Goal: Task Accomplishment & Management: Use online tool/utility

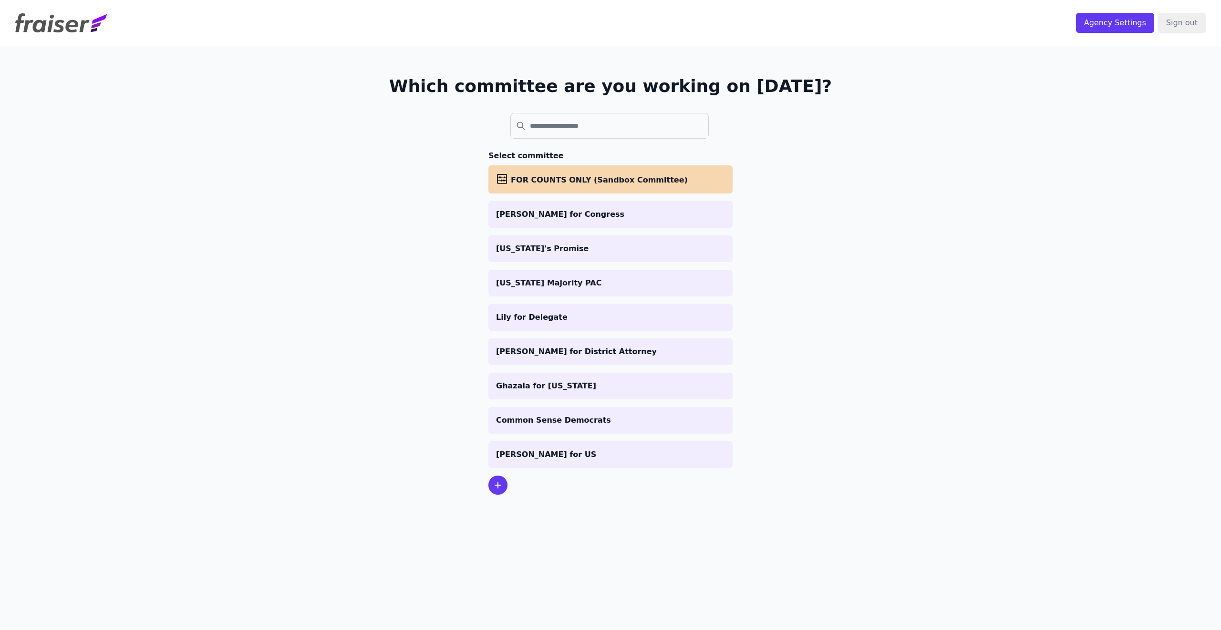
click at [494, 490] on icon at bounding box center [497, 485] width 11 height 11
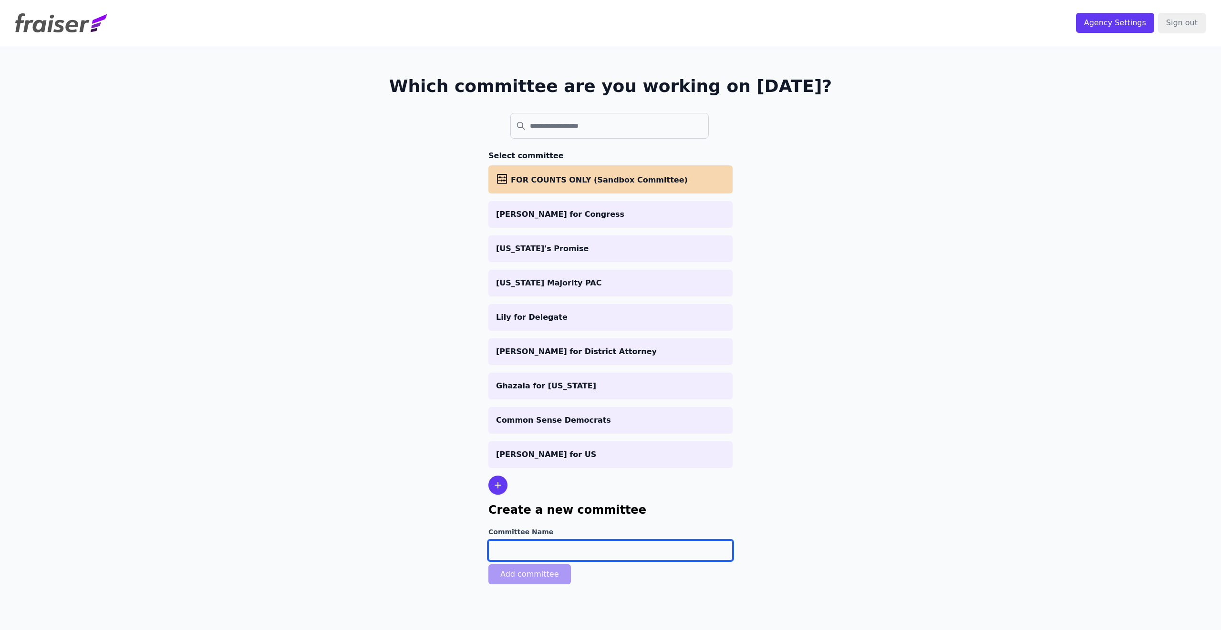
click at [512, 551] on input "Committee Name" at bounding box center [610, 551] width 244 height 20
type input "[PERSON_NAME] for [GEOGRAPHIC_DATA]"
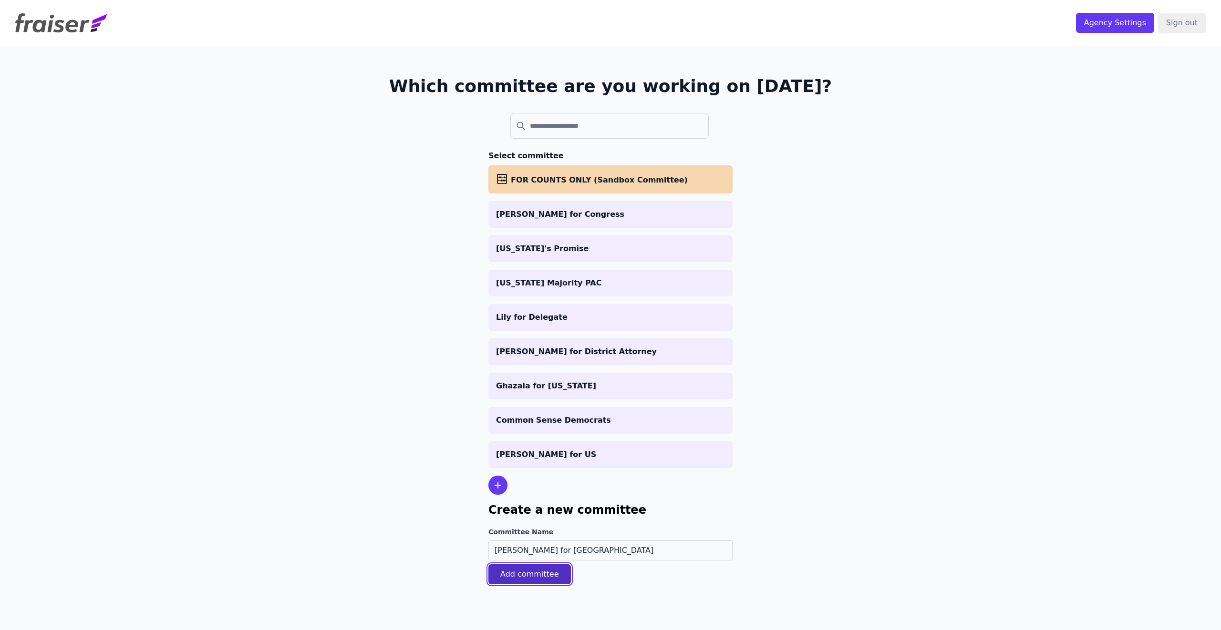
click at [537, 583] on button "Add committee" at bounding box center [529, 575] width 82 height 20
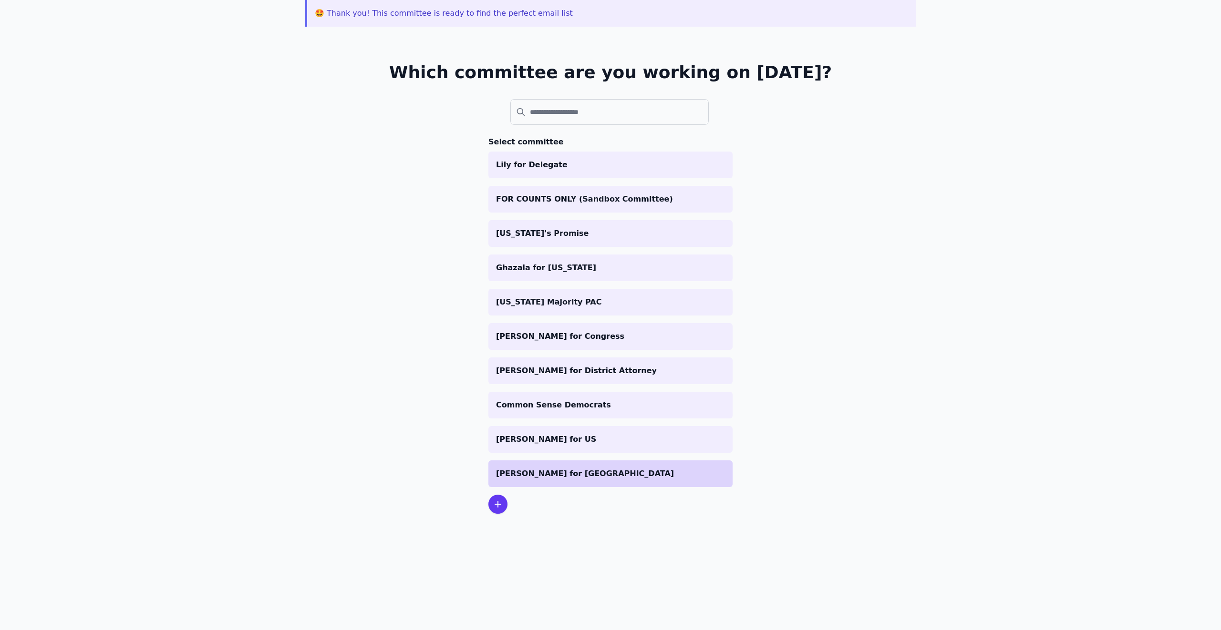
click at [516, 476] on p "[PERSON_NAME] for [GEOGRAPHIC_DATA]" at bounding box center [610, 473] width 229 height 11
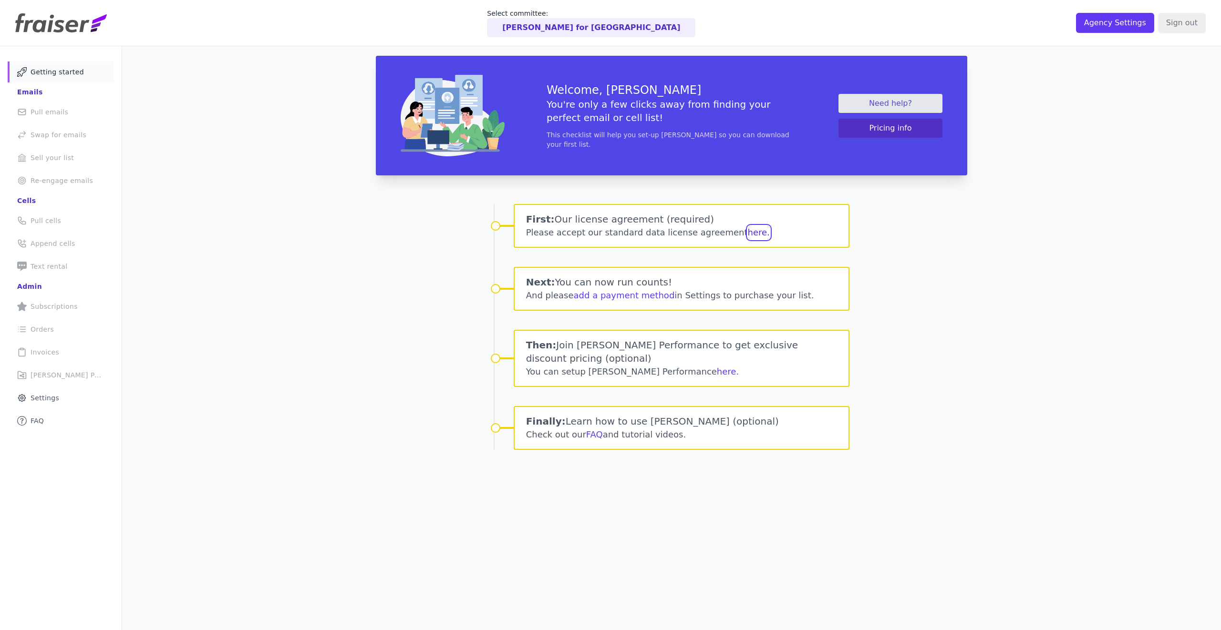
click at [748, 229] on button "here." at bounding box center [759, 232] width 22 height 13
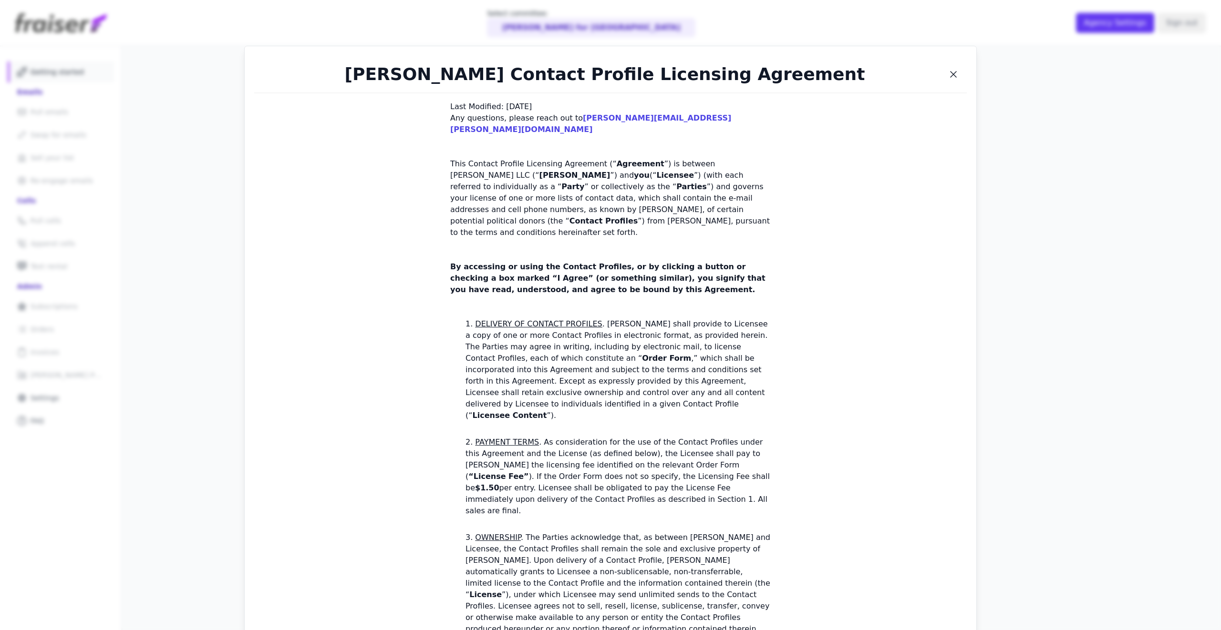
click at [1010, 149] on div "Fraiser Contact Profile Licensing Agreement Last Modified: Feb 8, 2024 Any ques…" at bounding box center [610, 315] width 1221 height 630
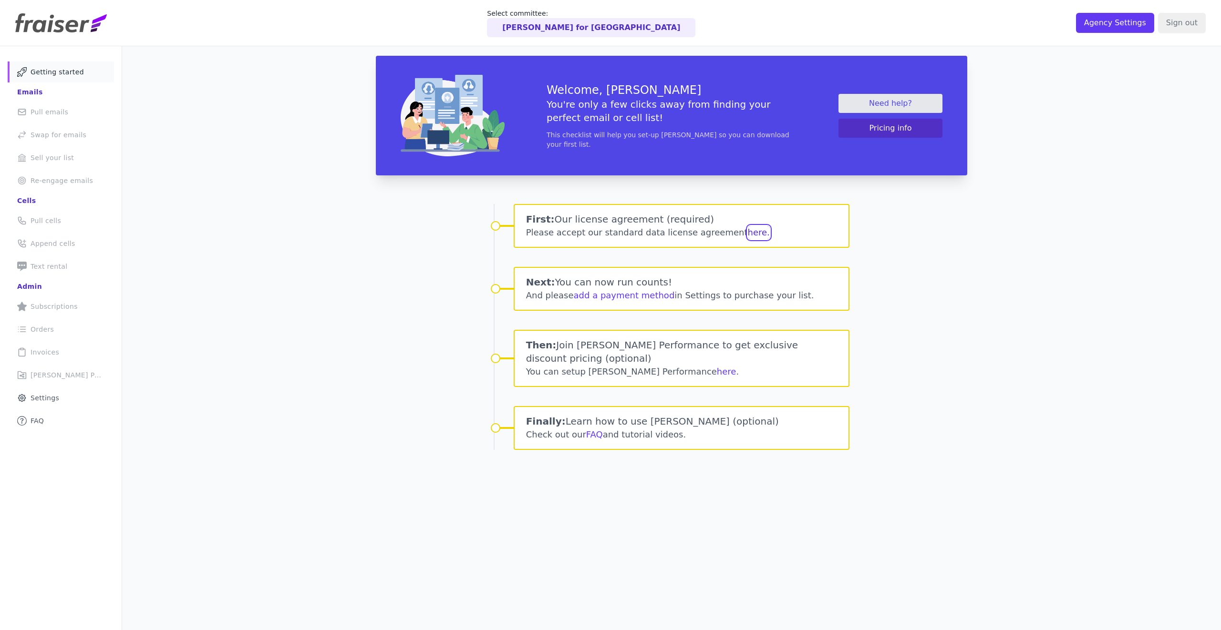
click at [748, 227] on button "here." at bounding box center [759, 232] width 22 height 13
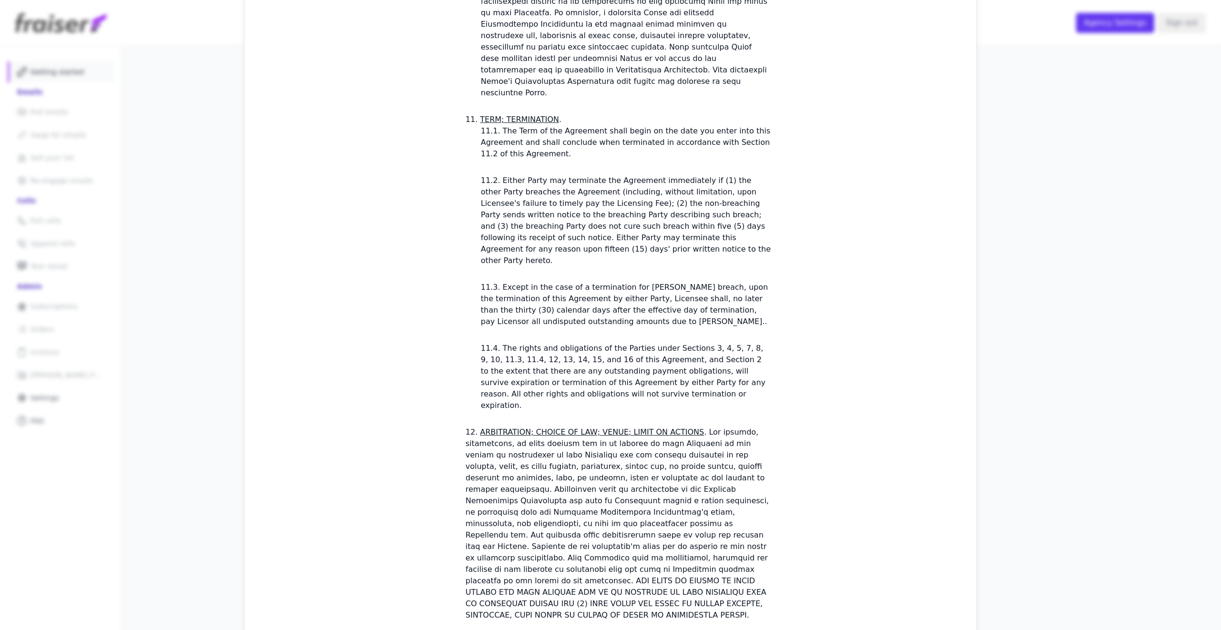
scroll to position [2596, 0]
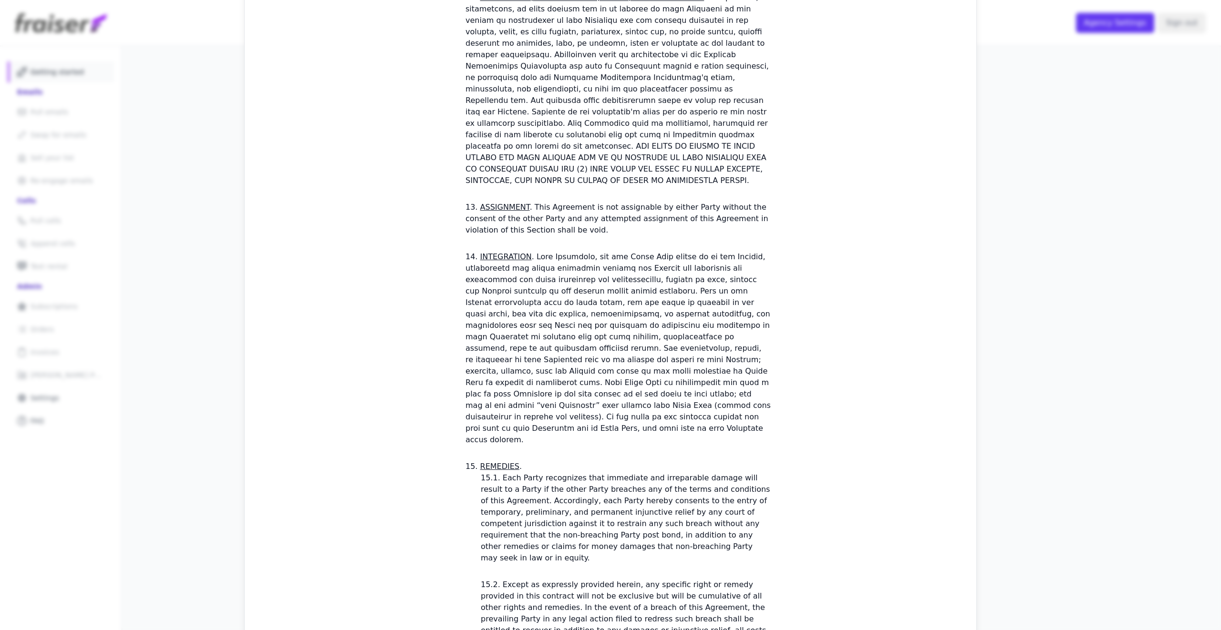
checkbox input "true"
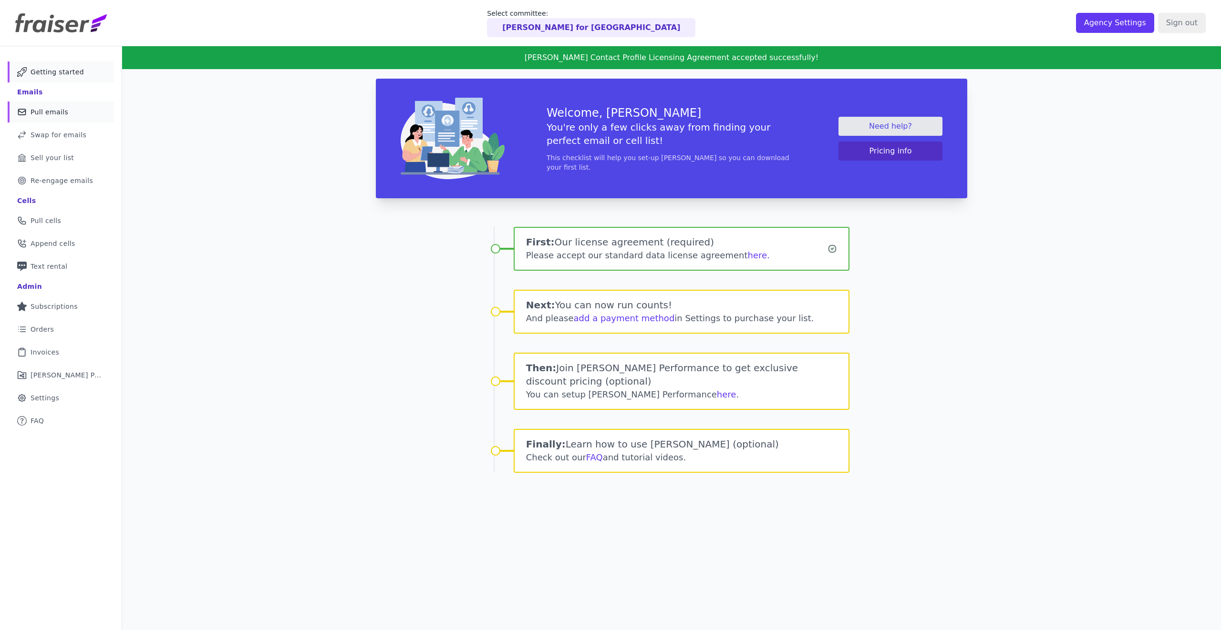
click at [49, 111] on span "Pull emails" at bounding box center [50, 112] width 38 height 10
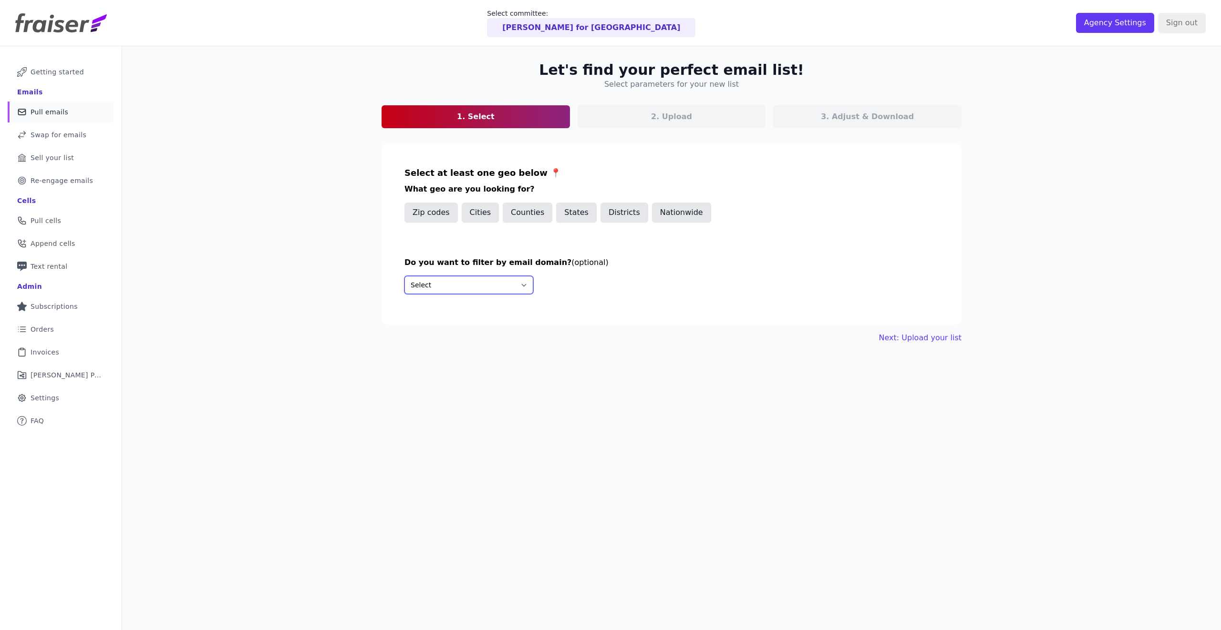
click at [480, 285] on select "Select Include only these domains Include none of these domains" at bounding box center [468, 285] width 129 height 18
click at [929, 339] on button "Next: Upload your list" at bounding box center [920, 337] width 82 height 11
click at [622, 211] on button "Districts" at bounding box center [624, 213] width 48 height 20
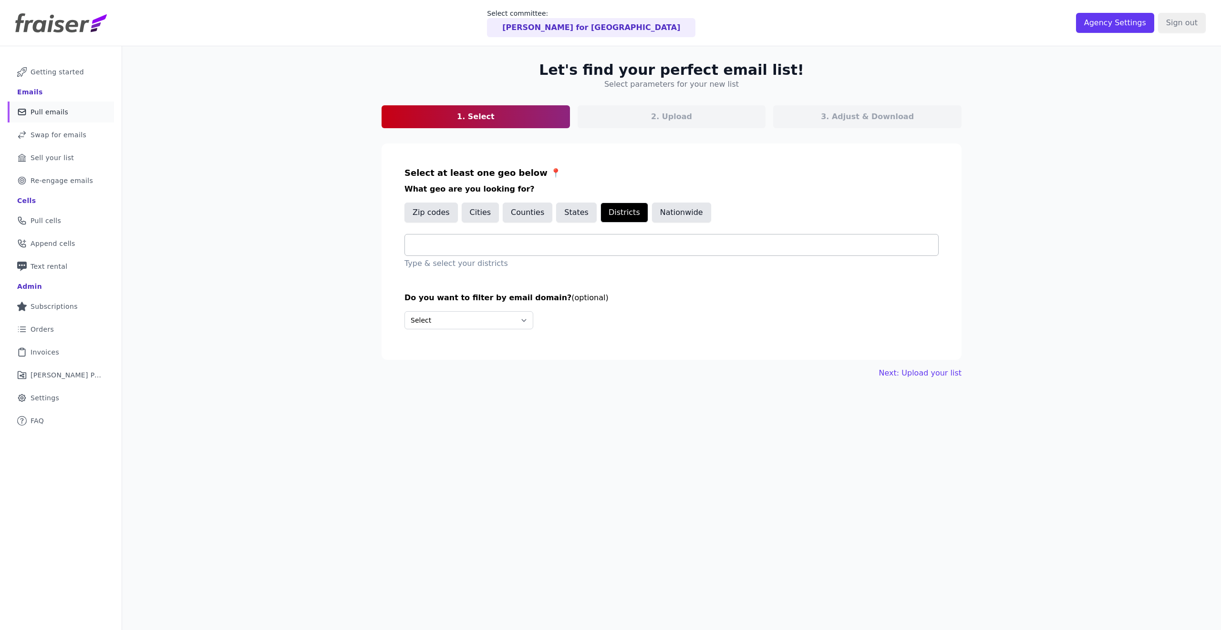
click at [453, 244] on input "text" at bounding box center [674, 244] width 525 height 11
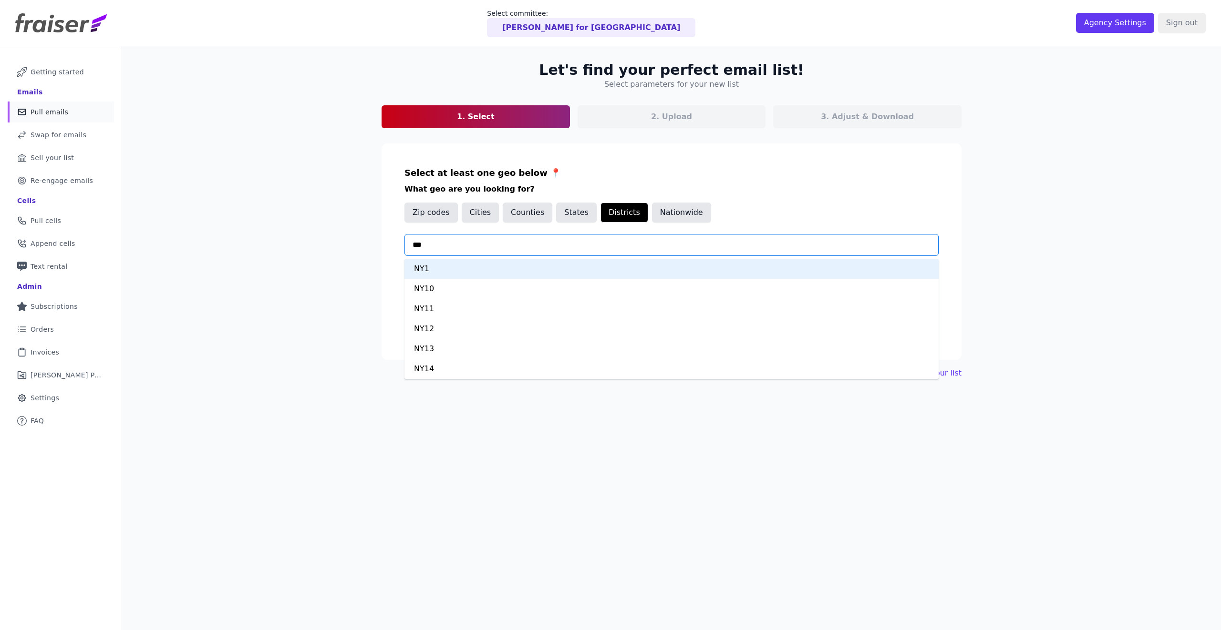
type input "****"
click at [470, 274] on div "NY24" at bounding box center [671, 269] width 534 height 20
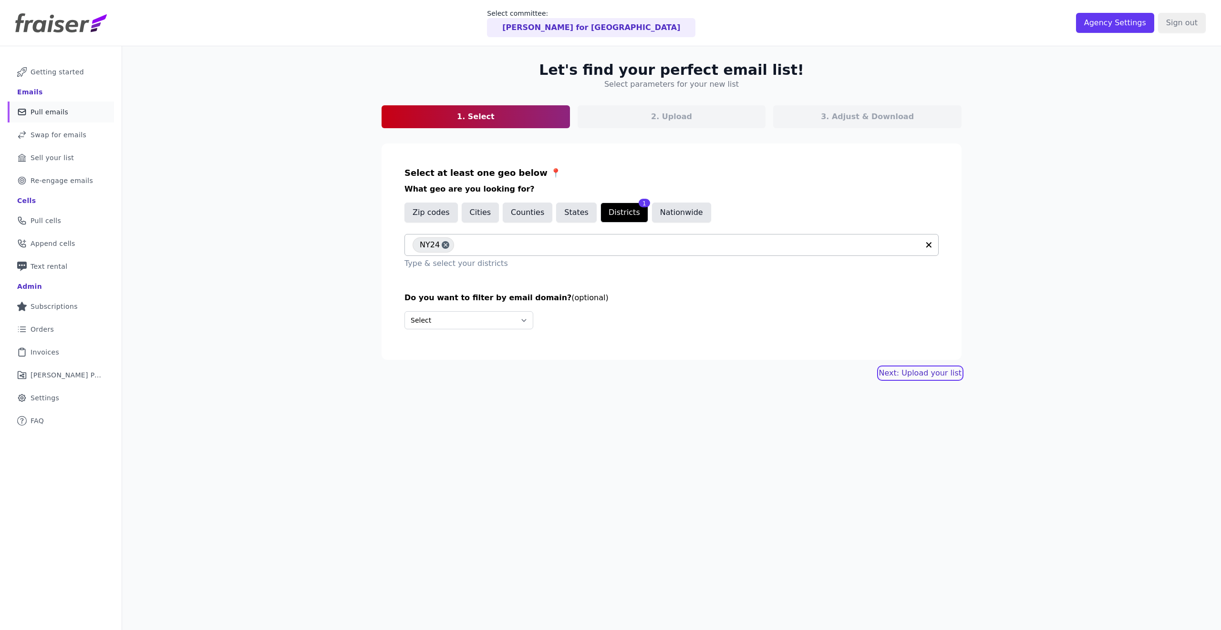
click at [945, 372] on link "Next: Upload your list" at bounding box center [920, 373] width 82 height 11
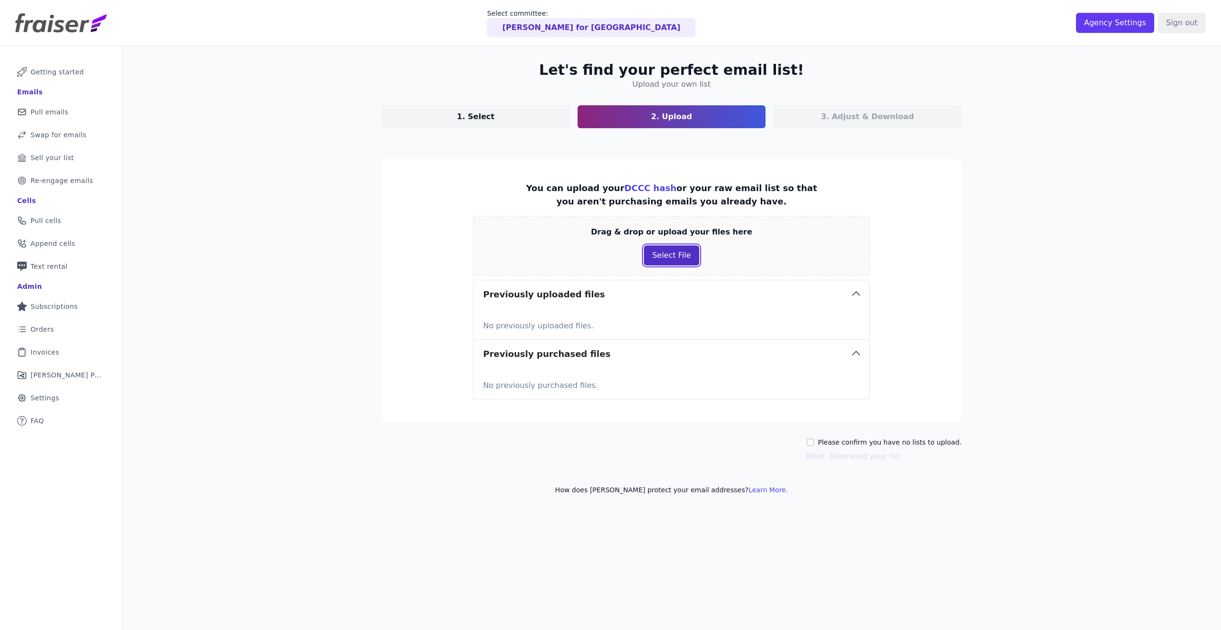
click at [673, 253] on button "Select File" at bounding box center [671, 256] width 55 height 20
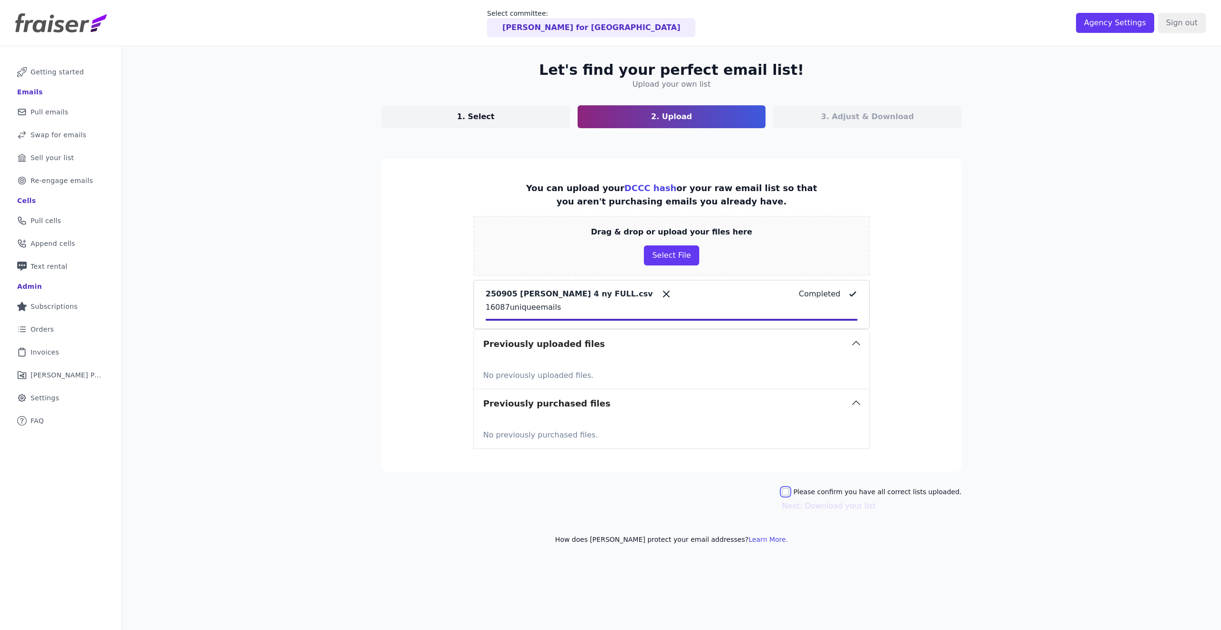
click at [789, 493] on input "Please confirm you have all correct lists uploaded." at bounding box center [785, 492] width 8 height 8
checkbox input "true"
click at [816, 505] on button "Next: Download your list" at bounding box center [828, 506] width 94 height 11
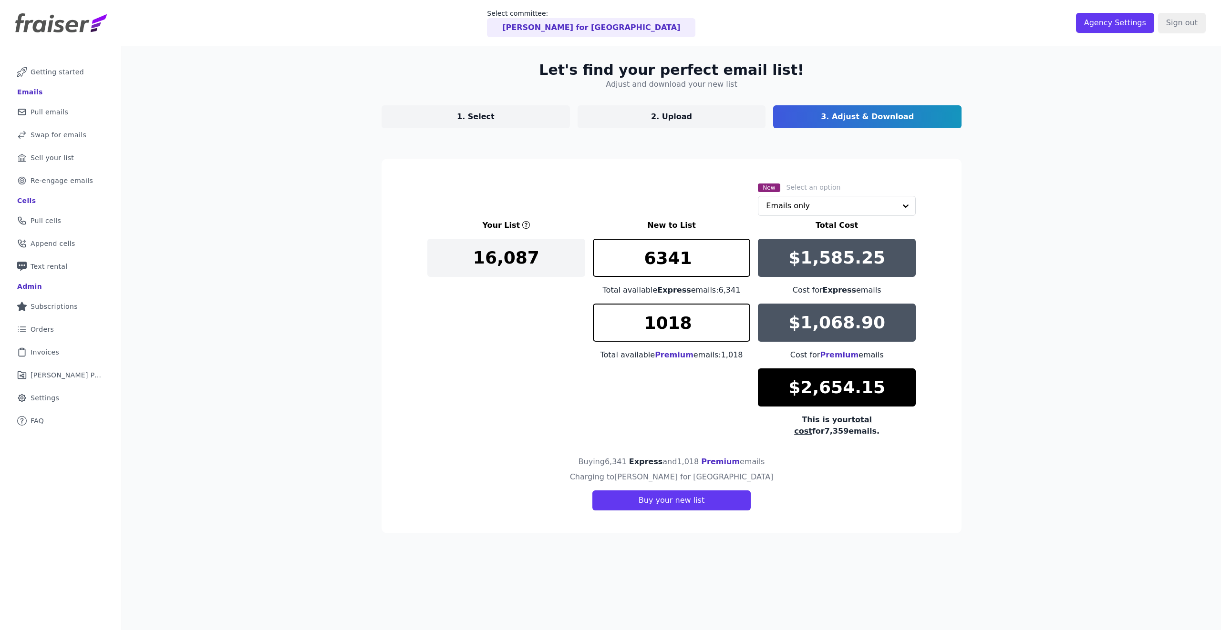
click at [1031, 443] on div "Let's find your perfect email list! Adjust and download your new list 1. Select…" at bounding box center [671, 361] width 1099 height 630
click at [1067, 421] on div "Let's find your perfect email list! Adjust and download your new list 1. Select…" at bounding box center [671, 361] width 1099 height 630
